Goal: Find specific page/section

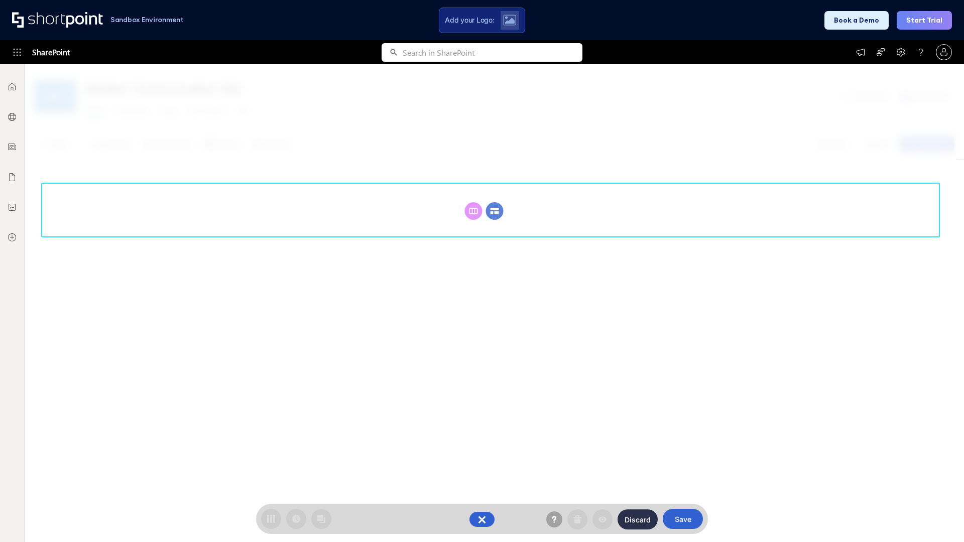
click at [495, 211] on circle at bounding box center [495, 211] width 18 height 18
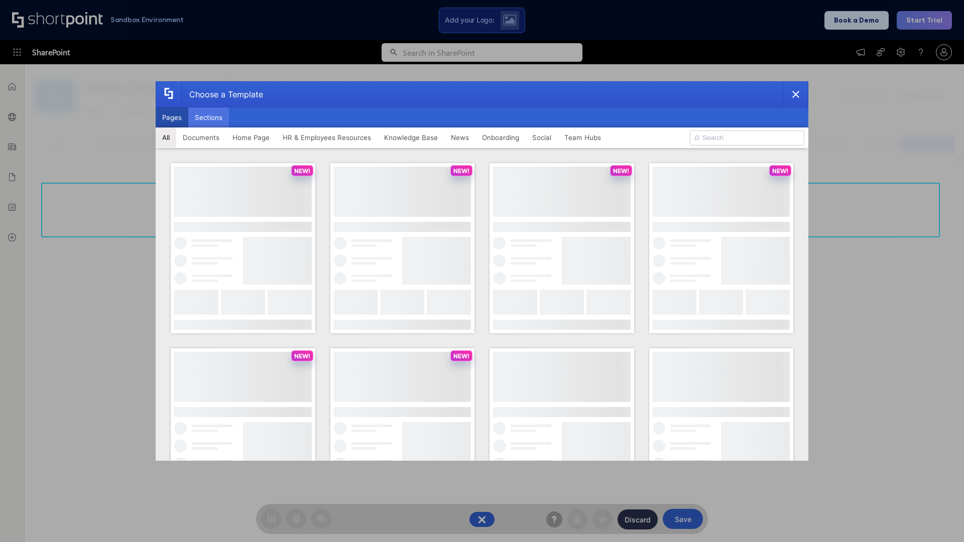
click at [208, 117] on button "Sections" at bounding box center [208, 117] width 41 height 20
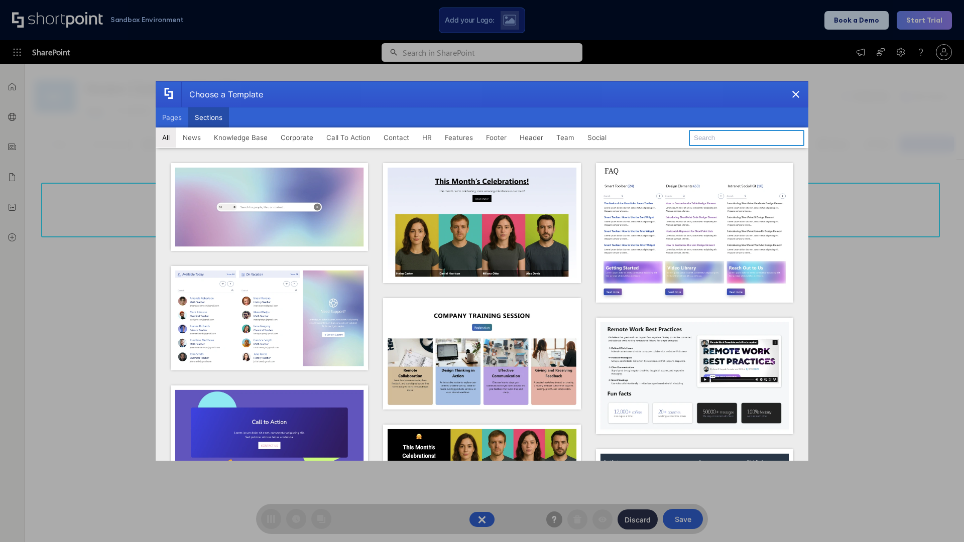
type input "Knowledge Base 2"
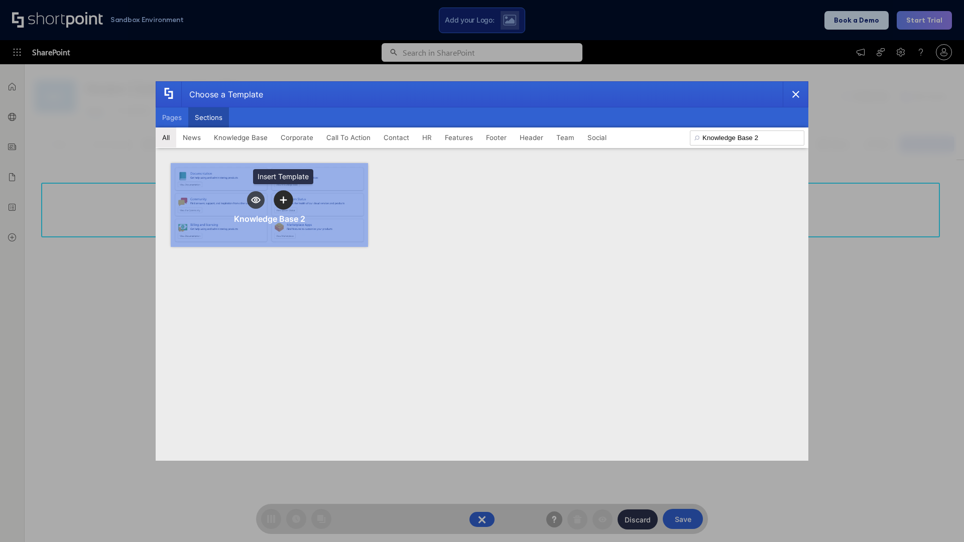
click at [283, 200] on icon "template selector" at bounding box center [283, 199] width 7 height 7
